Goal: Task Accomplishment & Management: Complete application form

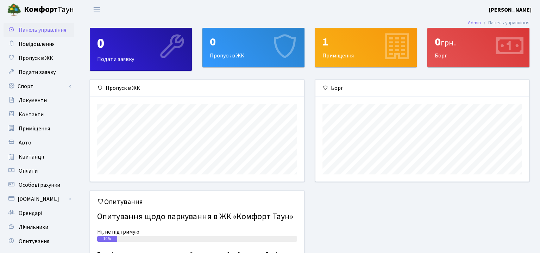
scroll to position [101, 214]
click at [27, 58] on span "Пропуск в ЖК" at bounding box center [36, 58] width 34 height 8
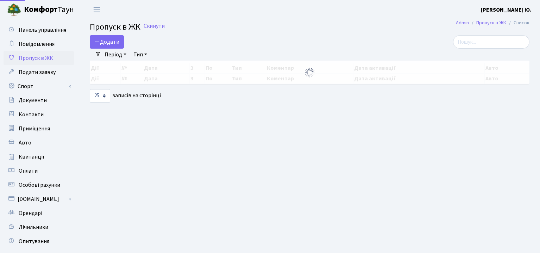
select select "25"
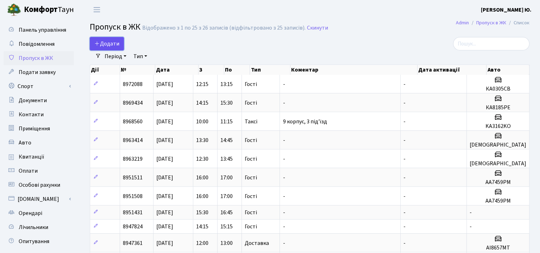
click at [107, 46] on span "Додати" at bounding box center [106, 44] width 25 height 8
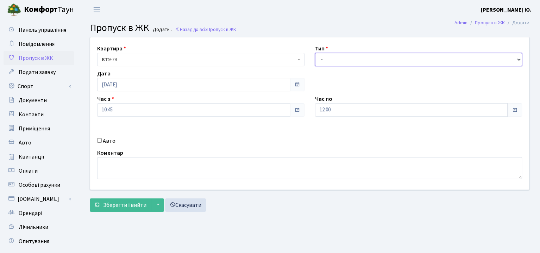
click at [333, 58] on select "- Доставка Таксі Гості Сервіс" at bounding box center [418, 59] width 207 height 13
select select "3"
click at [315, 53] on select "- Доставка Таксі Гості Сервіс" at bounding box center [418, 59] width 207 height 13
click at [109, 141] on label "Авто" at bounding box center [109, 140] width 13 height 8
click at [102, 141] on input "Авто" at bounding box center [99, 140] width 5 height 5
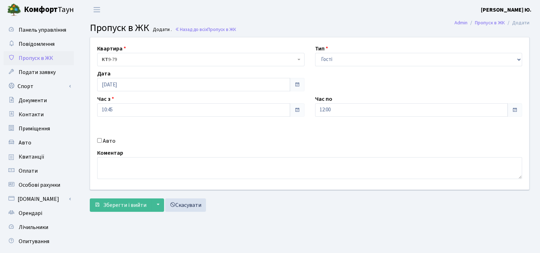
checkbox input "true"
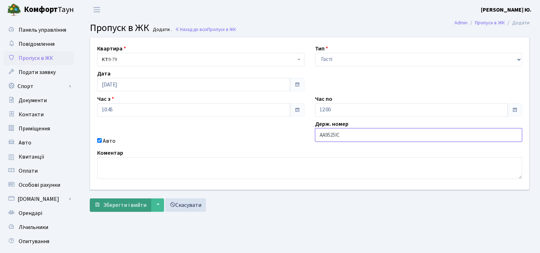
type input "АА9525ІС"
click at [109, 208] on button "Зберегти і вийти" at bounding box center [120, 204] width 61 height 13
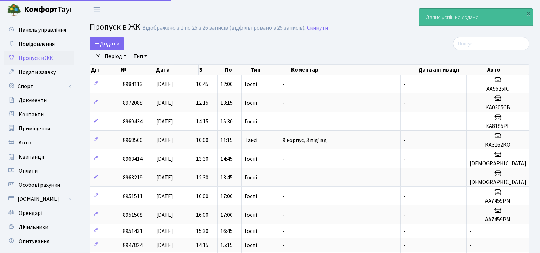
select select "25"
